Goal: Task Accomplishment & Management: Manage account settings

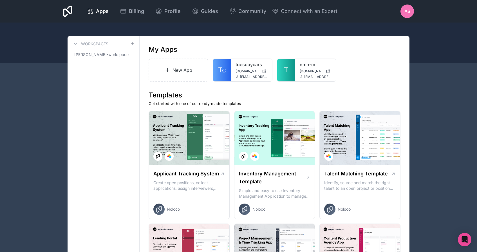
click at [410, 16] on div "AS" at bounding box center [407, 12] width 14 height 14
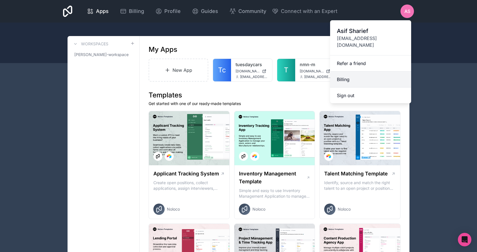
click at [352, 75] on link "Billing" at bounding box center [370, 79] width 81 height 16
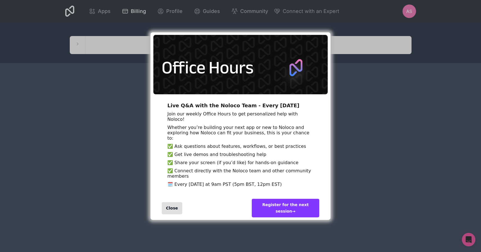
click at [167, 214] on div "Close" at bounding box center [172, 208] width 21 height 12
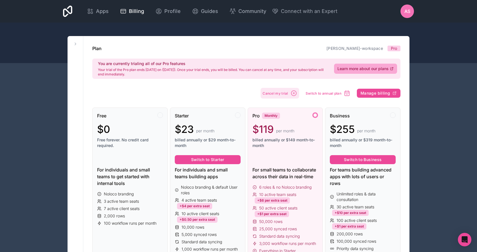
click at [274, 95] on button "Cancel my trial" at bounding box center [280, 93] width 39 height 11
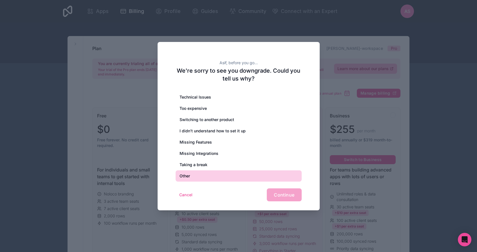
click at [216, 175] on div "Other" at bounding box center [239, 175] width 126 height 11
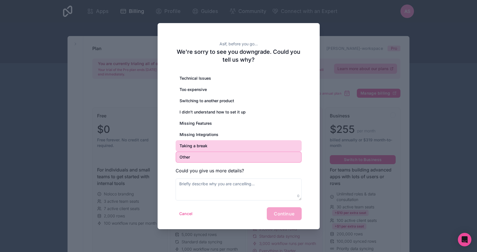
click at [230, 149] on div "Taking a break" at bounding box center [239, 145] width 126 height 11
click at [235, 140] on div "Taking a break" at bounding box center [239, 145] width 126 height 11
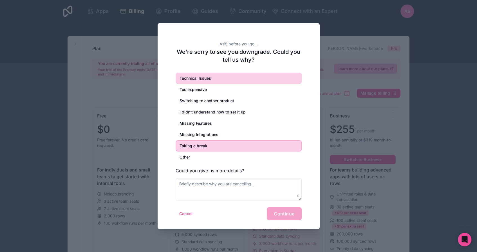
click at [216, 80] on div "Technical Issues" at bounding box center [239, 78] width 126 height 11
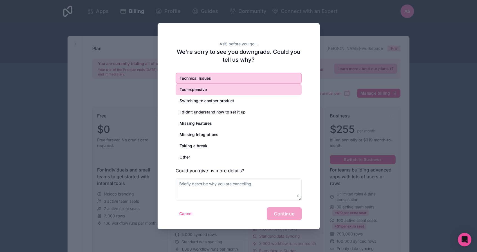
click at [213, 86] on div "Too expensive" at bounding box center [239, 89] width 126 height 11
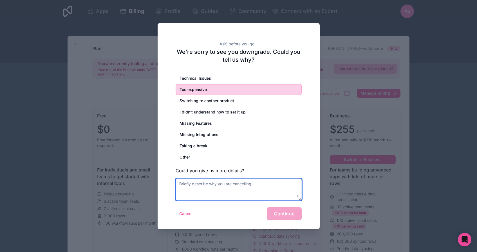
click at [240, 183] on textarea at bounding box center [239, 189] width 126 height 22
type textarea "ffdfsfsdfsdfdfsfsdf"
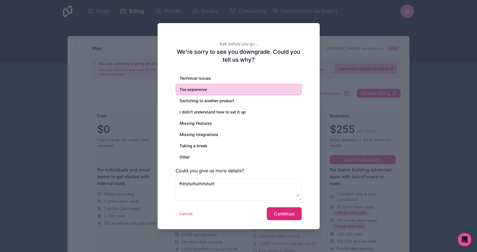
click at [284, 210] on button "Continue" at bounding box center [284, 213] width 35 height 13
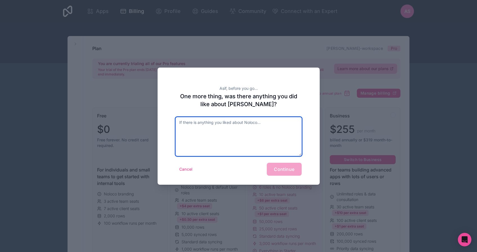
click at [275, 149] on textarea at bounding box center [239, 136] width 126 height 39
type textarea "sdfsdfs"
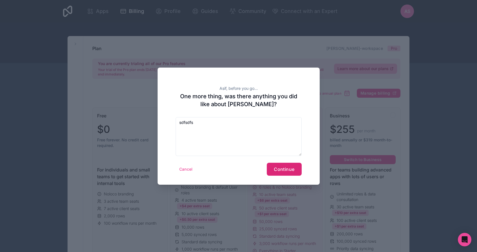
click at [289, 167] on span "Continue" at bounding box center [284, 169] width 21 height 6
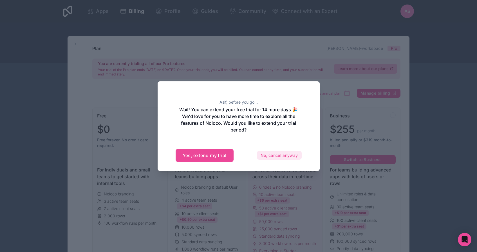
click at [286, 159] on button "No, cancel anyway" at bounding box center [279, 155] width 45 height 9
